Goal: Find specific page/section: Find specific page/section

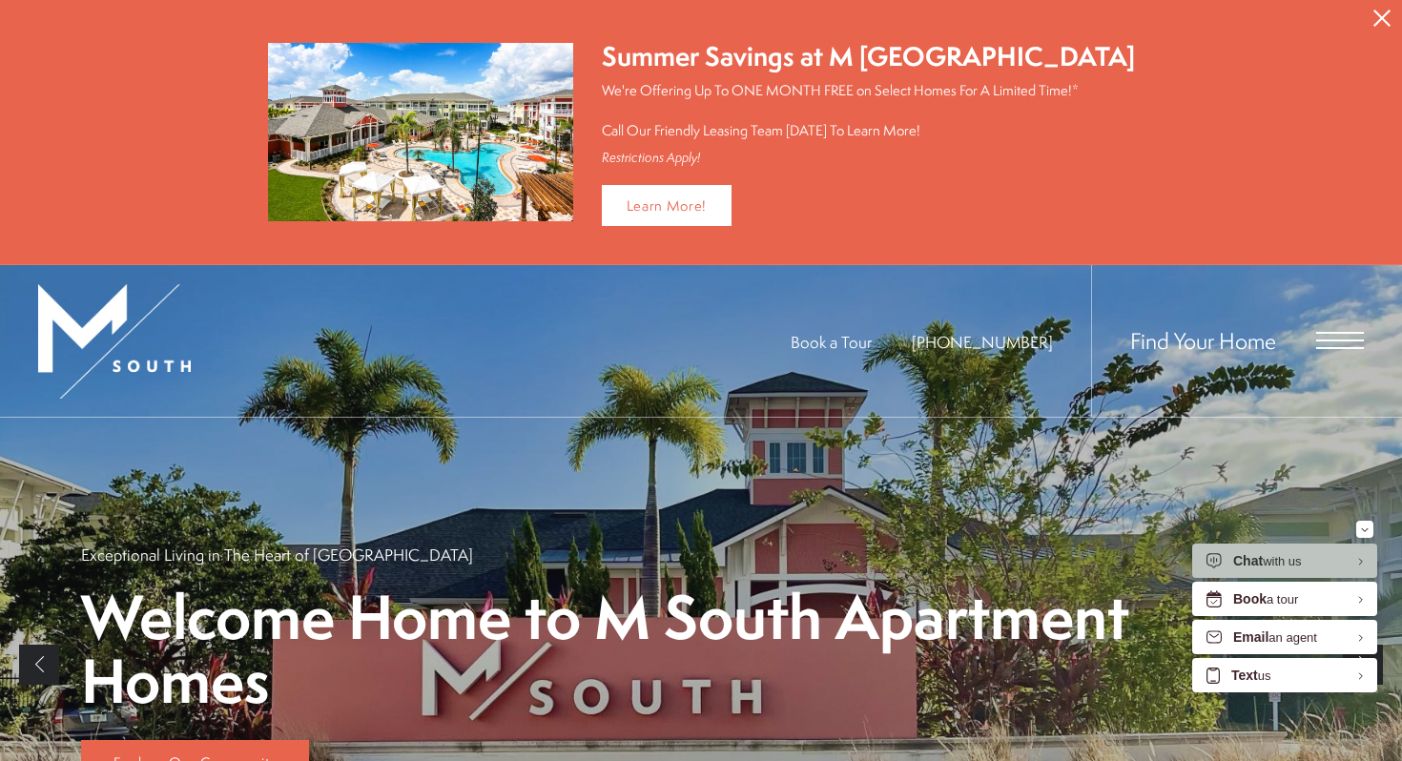
click at [1326, 340] on span "Open Menu" at bounding box center [1340, 341] width 48 height 2
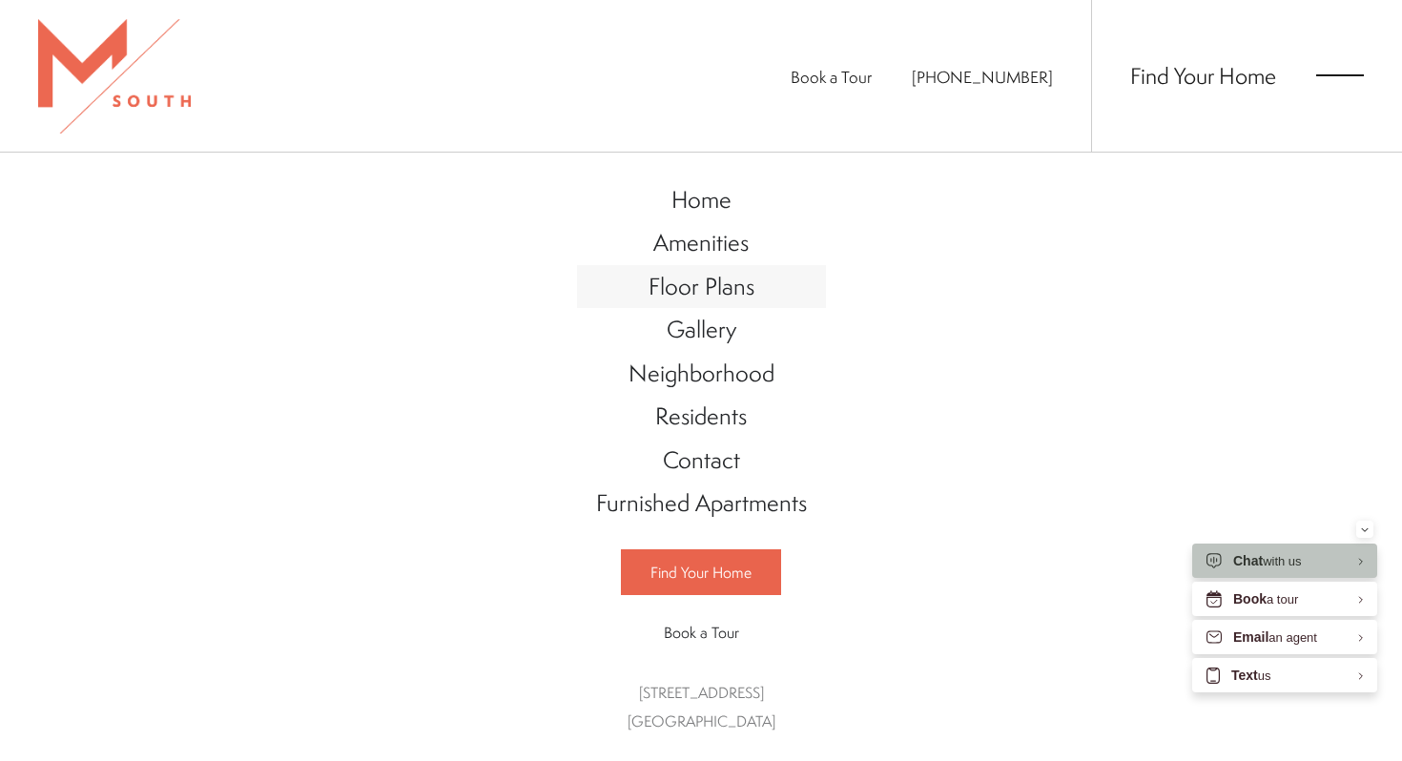
click at [705, 279] on span "Floor Plans" at bounding box center [702, 286] width 106 height 32
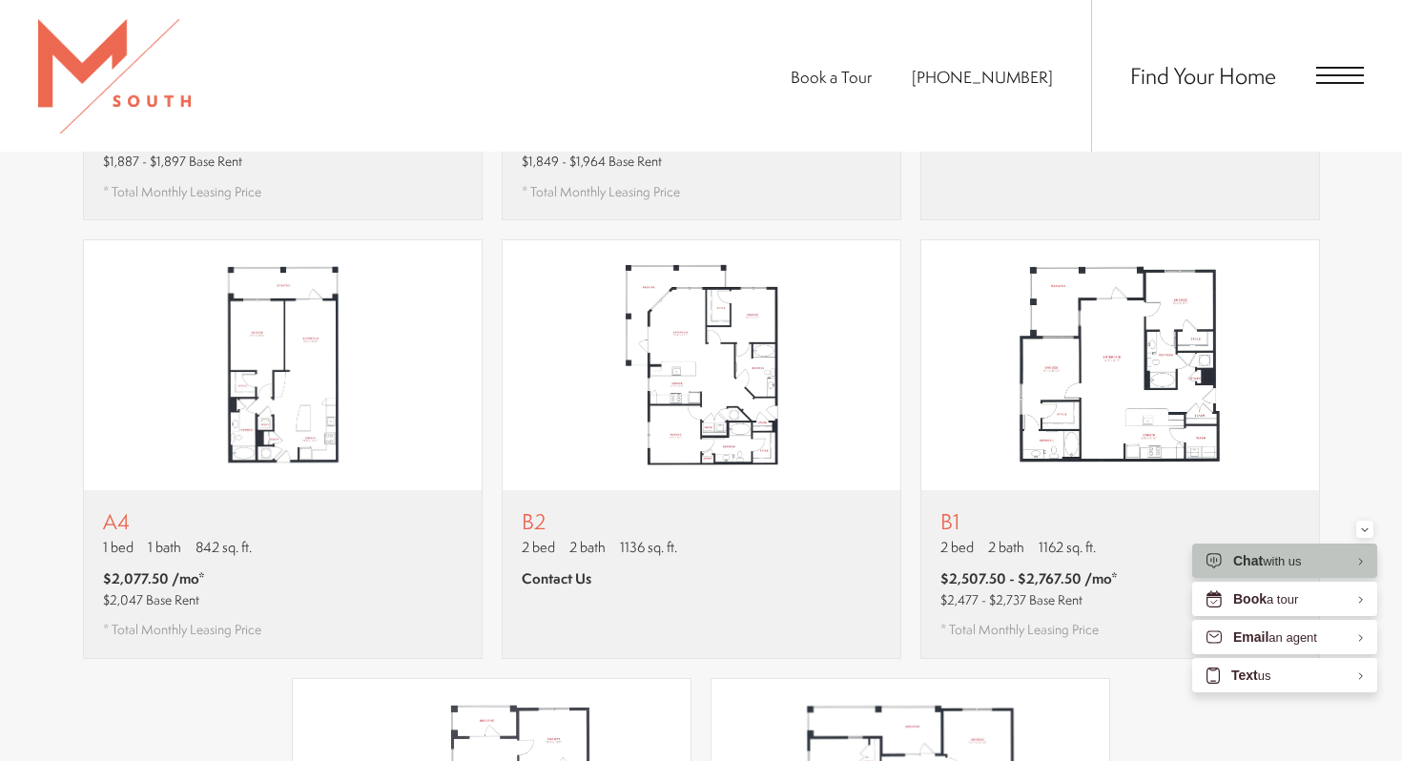
scroll to position [1562, 0]
click at [1082, 486] on div "B1 2 bed 2 bath 1162 sq. ft. $2,507.50 - $2,767.50 /mo* $2,477 - $2,737 Base Re…" at bounding box center [1120, 570] width 398 height 168
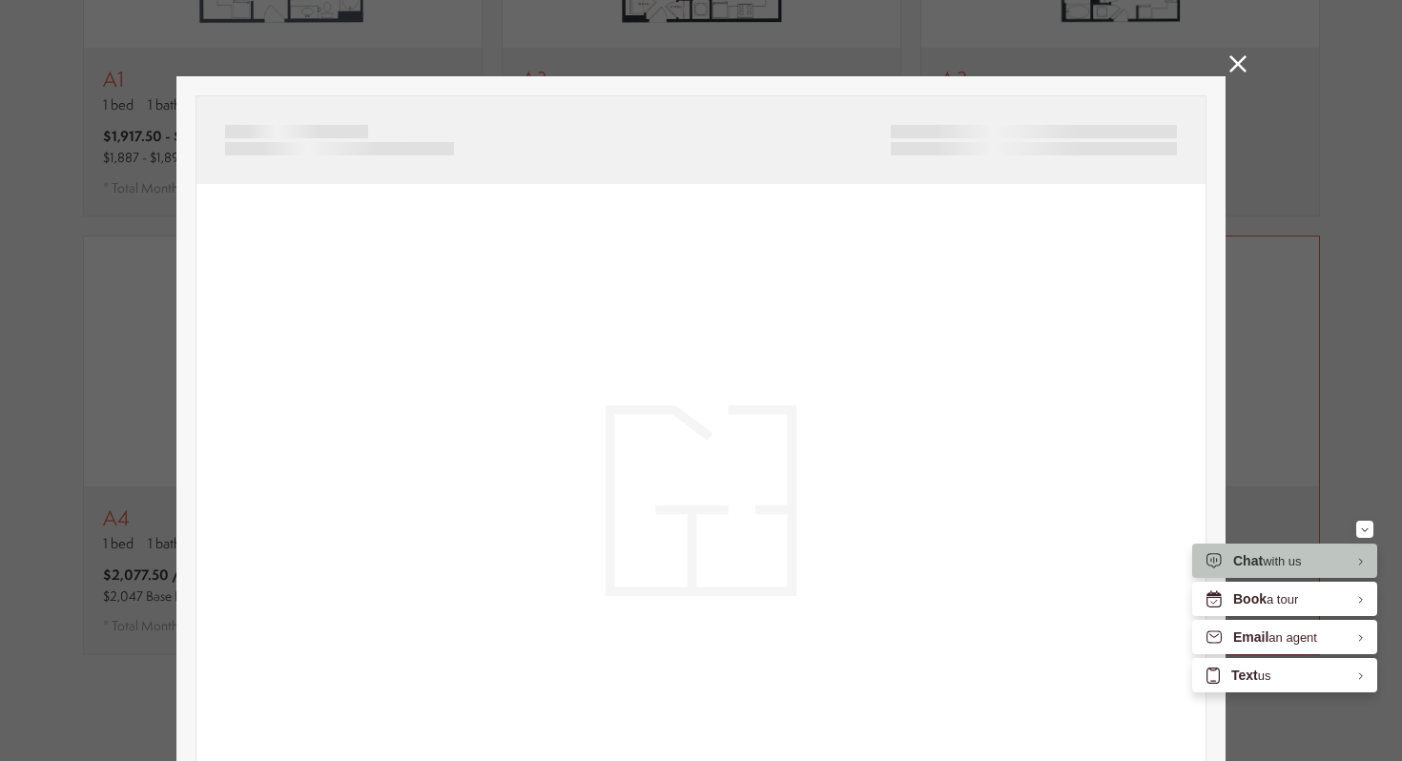
scroll to position [0, 0]
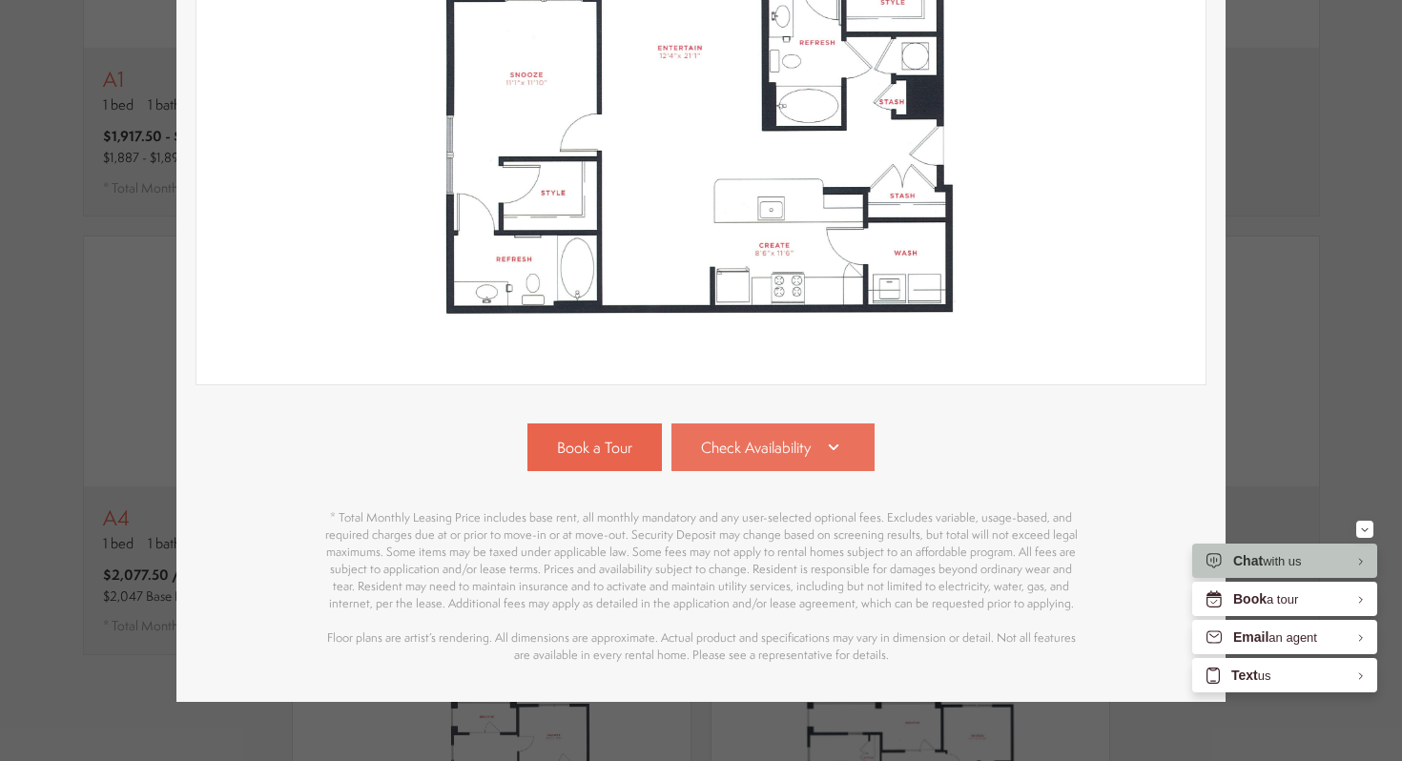
click at [742, 452] on span "Check Availability" at bounding box center [756, 448] width 110 height 22
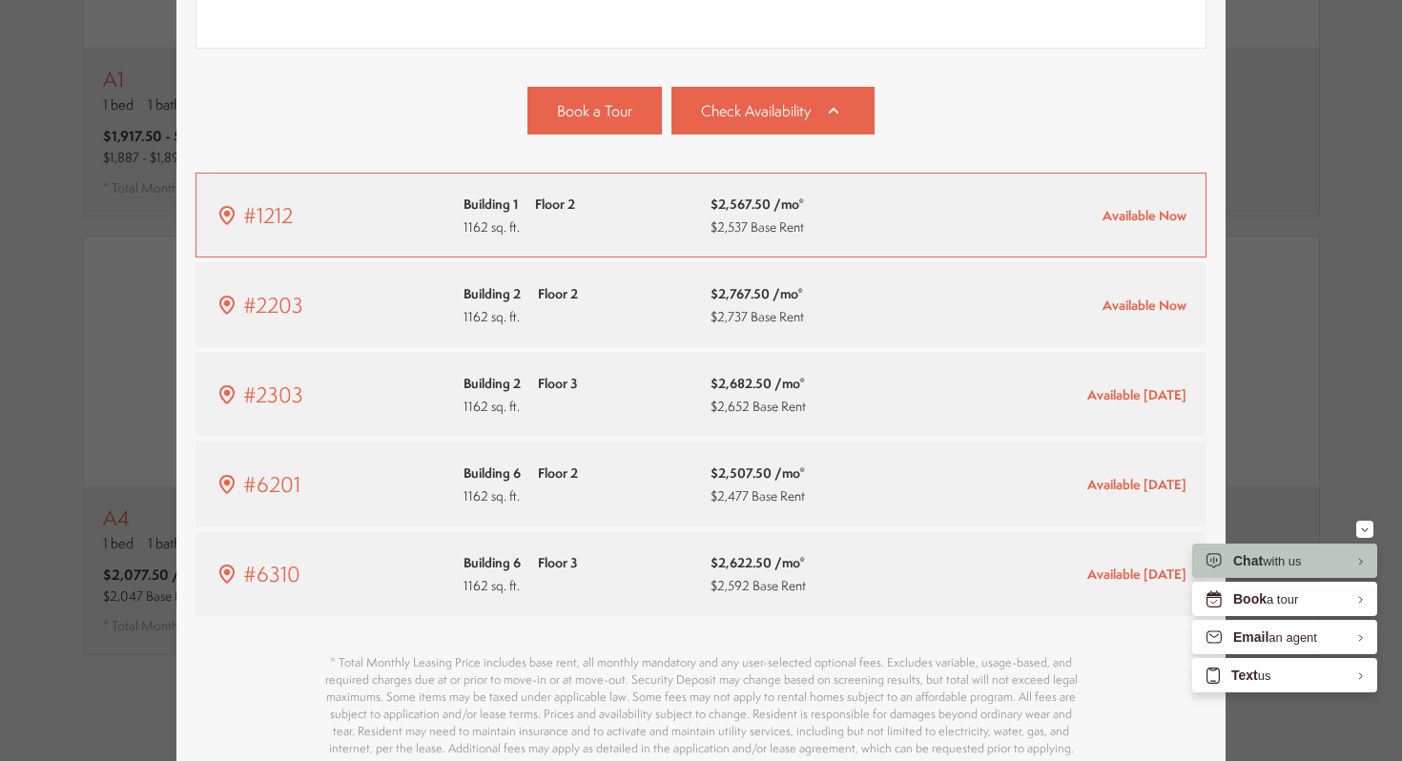
scroll to position [797, 0]
